Goal: Task Accomplishment & Management: Manage account settings

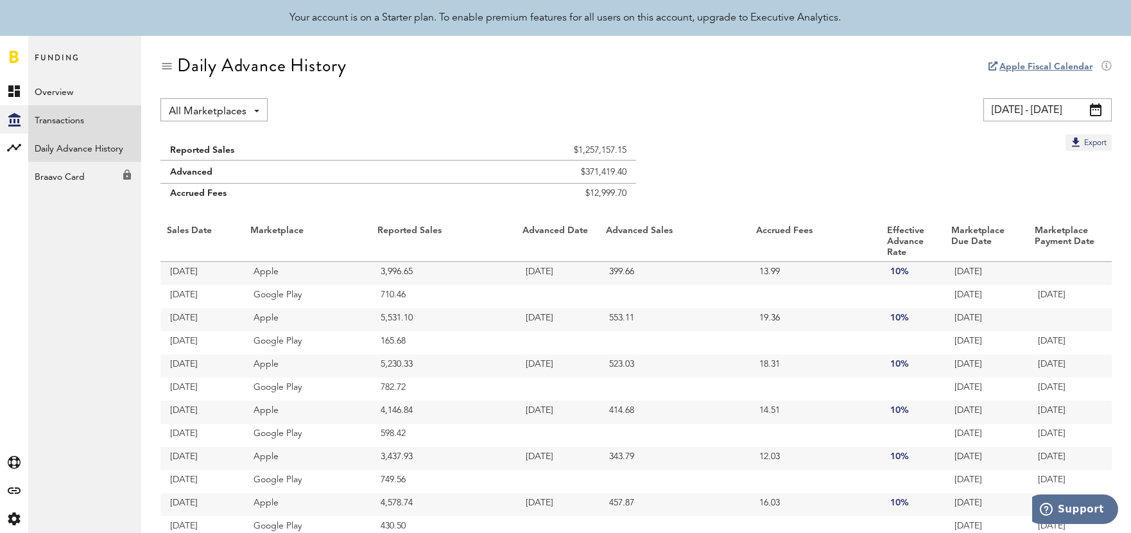
click at [93, 118] on link "Transactions" at bounding box center [84, 119] width 113 height 28
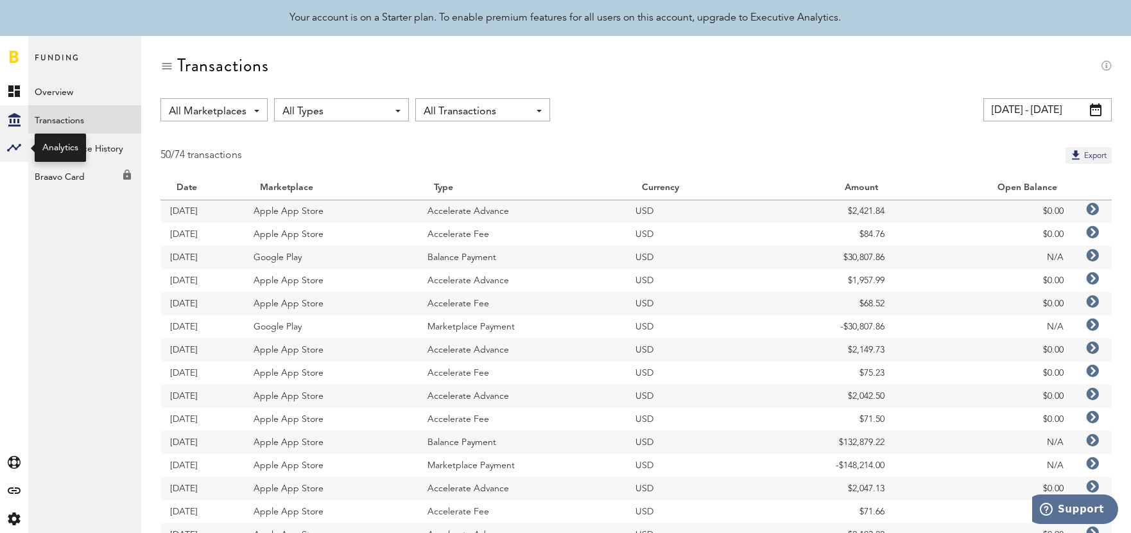
click at [1, 156] on div at bounding box center [14, 148] width 28 height 28
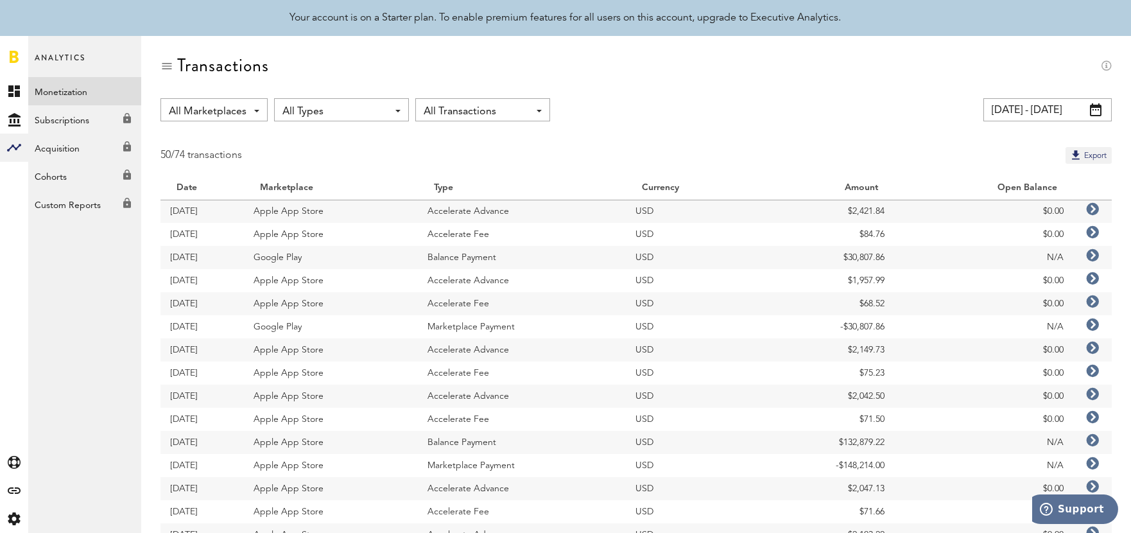
click at [58, 96] on link "Monetization" at bounding box center [84, 91] width 113 height 28
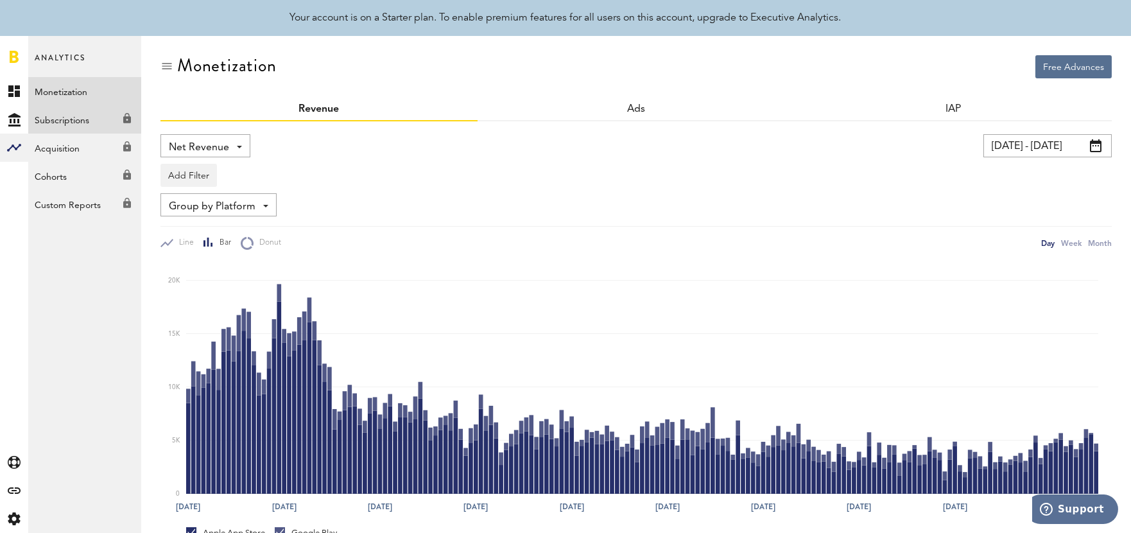
click at [85, 121] on link "Subscriptions Created with Sketch." at bounding box center [84, 119] width 113 height 28
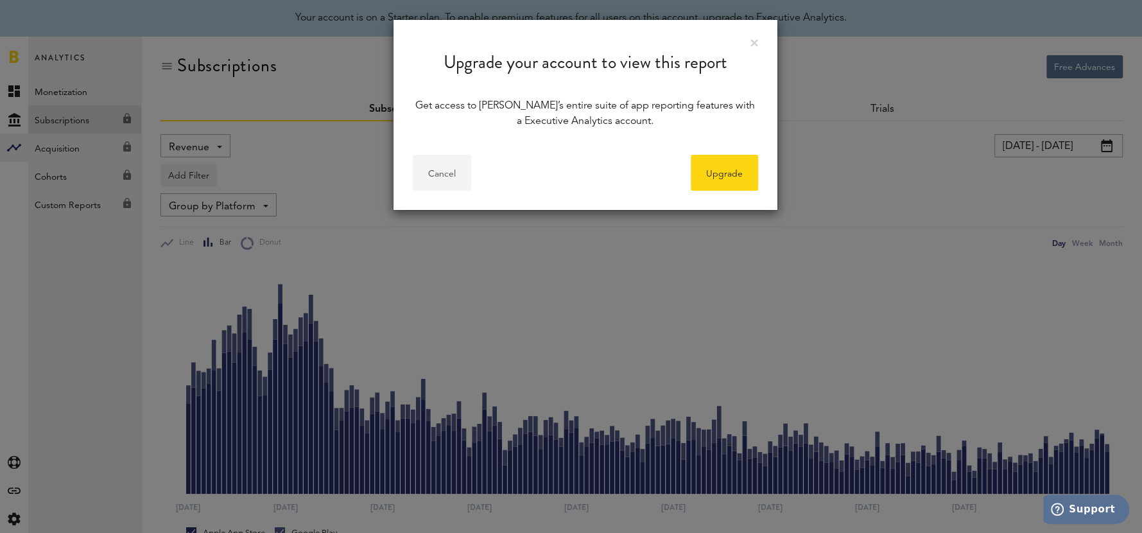
click at [436, 176] on button "Cancel" at bounding box center [442, 173] width 58 height 36
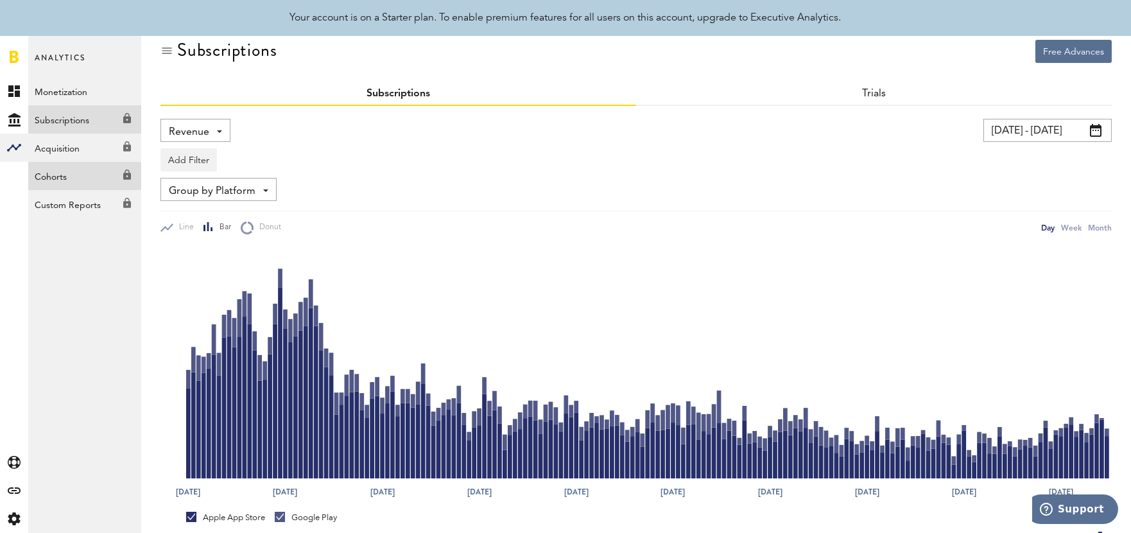
scroll to position [8, 0]
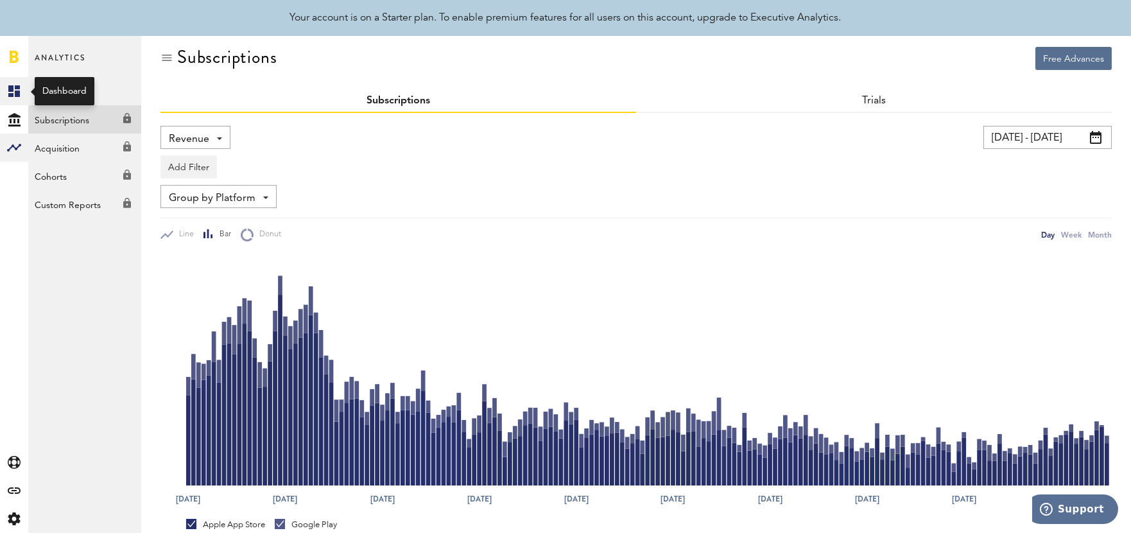
click at [17, 96] on icon at bounding box center [14, 91] width 12 height 12
